Goal: Task Accomplishment & Management: Manage account settings

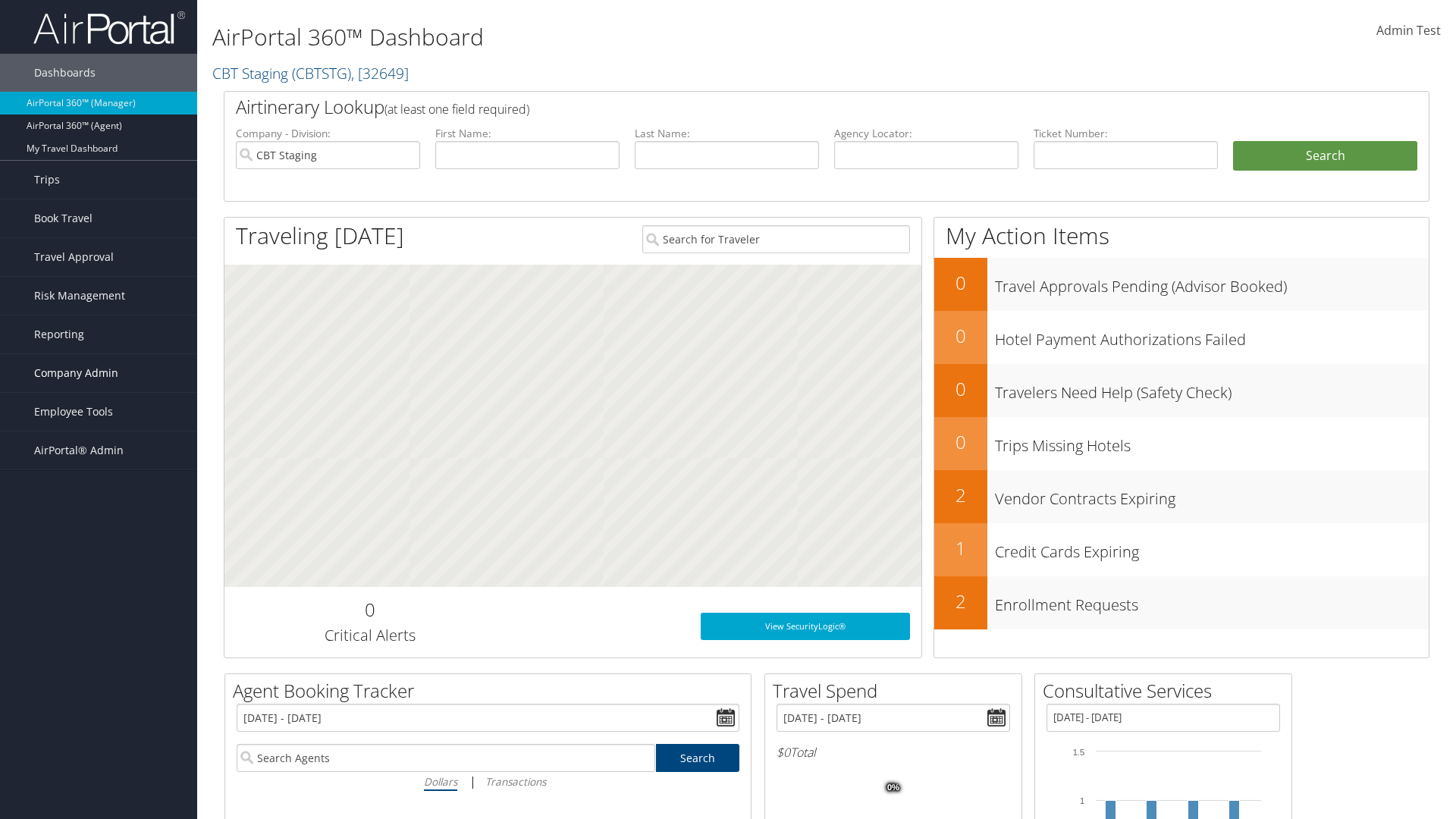
click at [98, 373] on span "Company Admin" at bounding box center [77, 373] width 84 height 38
click at [98, 688] on link "Airtinerary® Settings" at bounding box center [98, 698] width 197 height 23
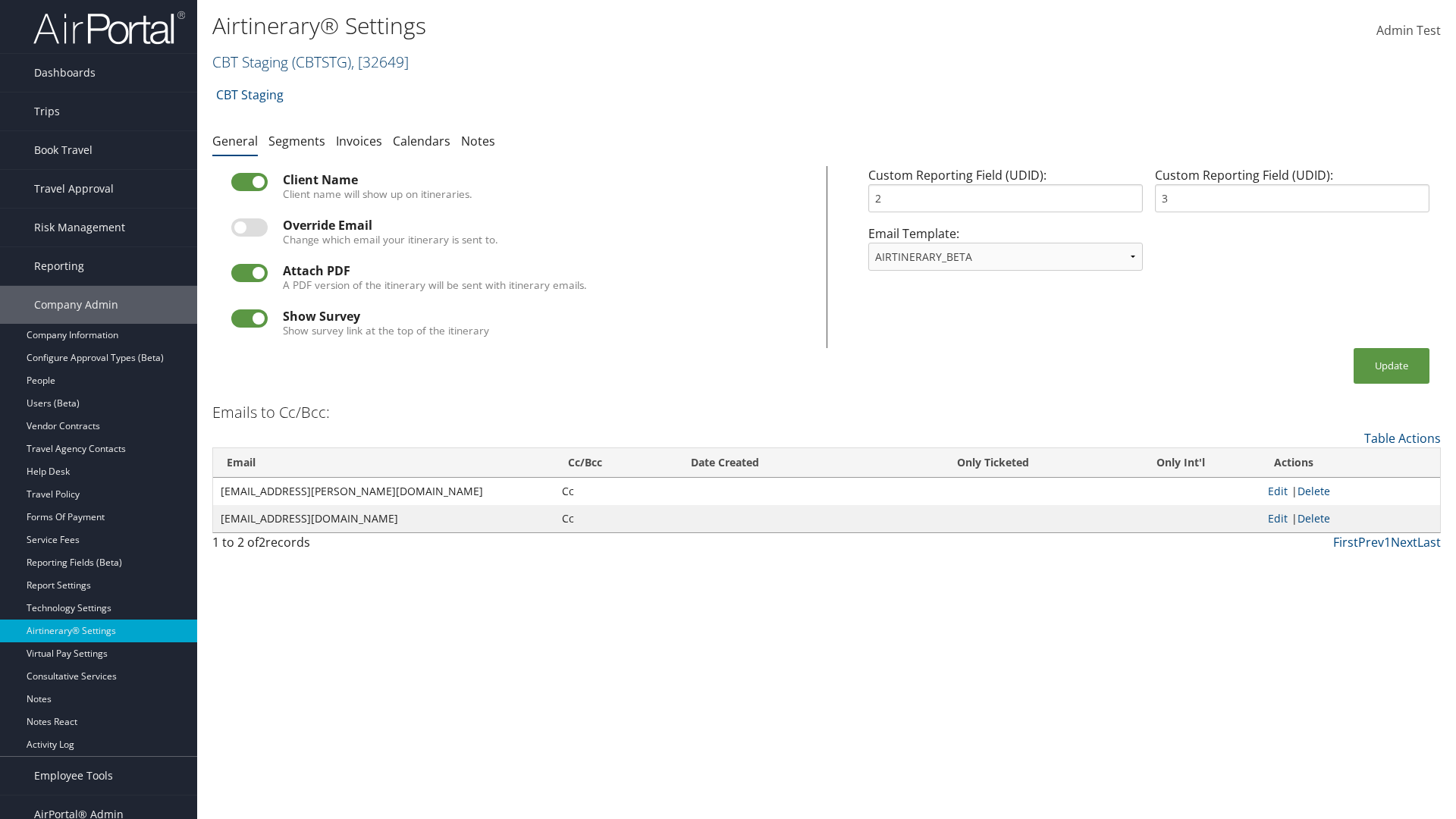
click at [250, 62] on link "CBT Staging ( CBTSTG ) , [ 32649 ]" at bounding box center [310, 62] width 196 height 21
click at [0, 0] on input "search" at bounding box center [0, 0] width 0 height 0
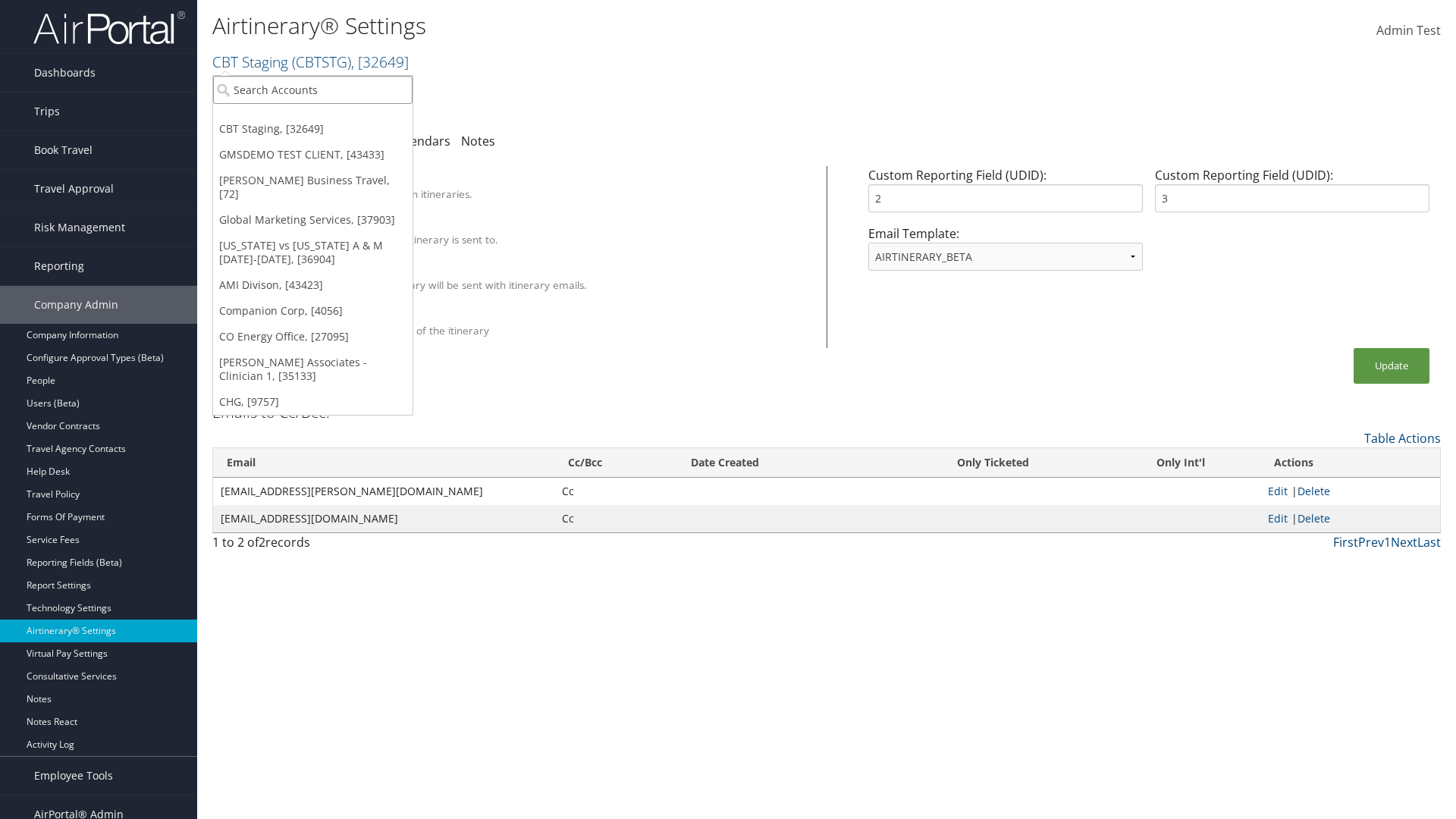
type input "Global Marketing Services"
click at [327, 118] on div "Global Marketing Services (301946), [37903]" at bounding box center [327, 118] width 244 height 14
